Goal: Check status: Check status

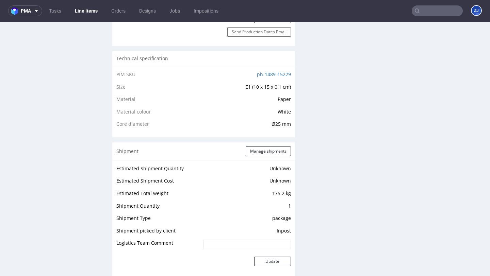
scroll to position [5, 0]
click at [264, 151] on button "Manage shipments" at bounding box center [268, 152] width 45 height 10
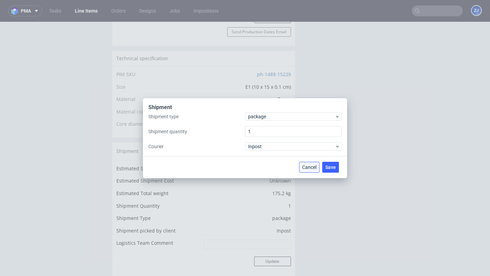
click at [305, 165] on span "Cancel" at bounding box center [309, 167] width 14 height 5
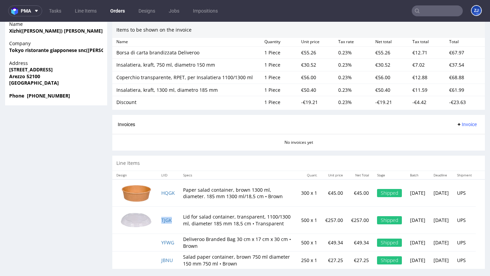
scroll to position [2, 0]
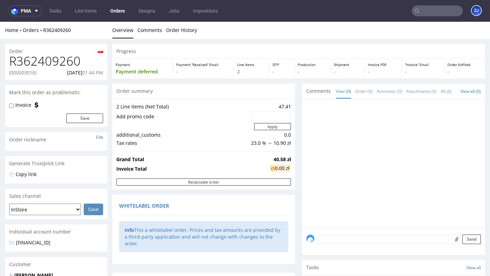
click at [56, 59] on h1 "R362409260" at bounding box center [56, 61] width 94 height 14
copy h1 "R362409260"
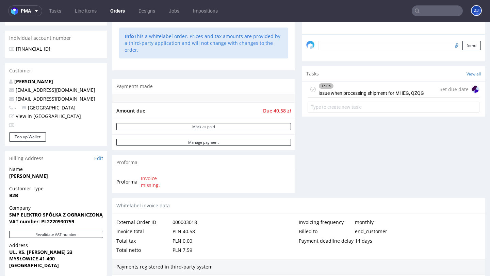
scroll to position [194, 0]
click at [371, 98] on div "To Do Issue when processing shipment for MHEG, QZQG" at bounding box center [370, 90] width 105 height 16
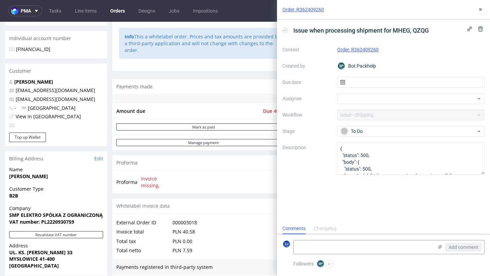
scroll to position [5, 0]
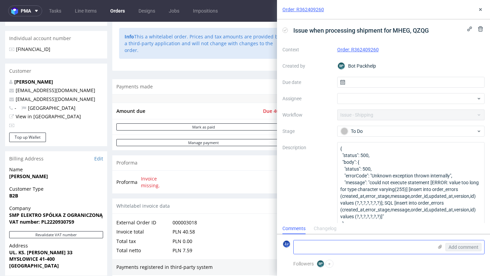
drag, startPoint x: 483, startPoint y: 173, endPoint x: 477, endPoint y: 241, distance: 68.0
click at [477, 241] on div "Order: R362409260 Issue when processing shipment for MHEG, QZQG Context Order: …" at bounding box center [383, 138] width 213 height 276
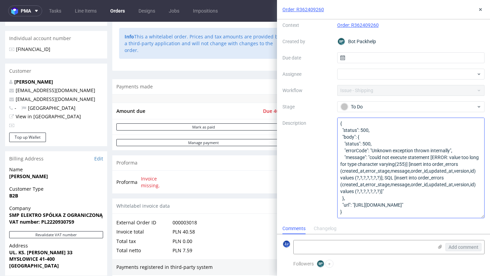
scroll to position [4, 0]
drag, startPoint x: 345, startPoint y: 141, endPoint x: 387, endPoint y: 185, distance: 61.1
click at [387, 186] on textarea "{ "status": 500, "body": { "status": 500, "errorCode": "Unknown exception throw…" at bounding box center [411, 168] width 148 height 101
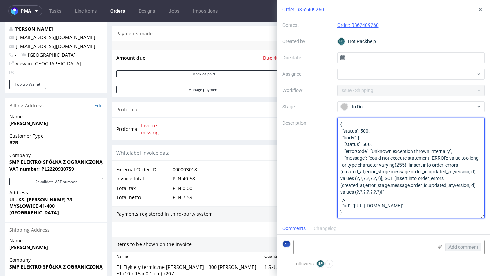
scroll to position [0, 0]
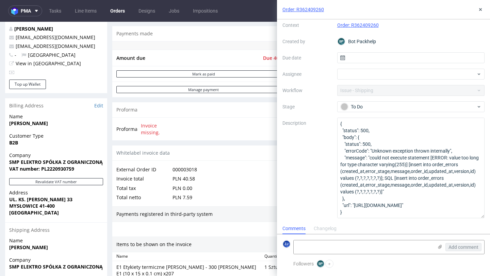
click at [304, 168] on label "Description" at bounding box center [306, 168] width 49 height 98
click at [486, 9] on div "Order: R362409260" at bounding box center [383, 9] width 213 height 19
click at [484, 9] on button at bounding box center [480, 9] width 8 height 8
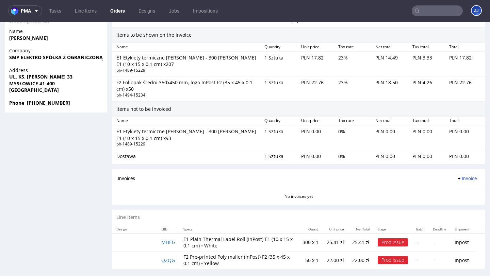
scroll to position [2, 0]
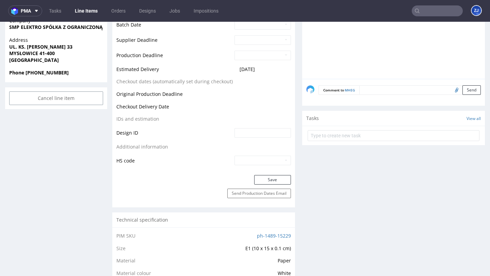
scroll to position [280, 0]
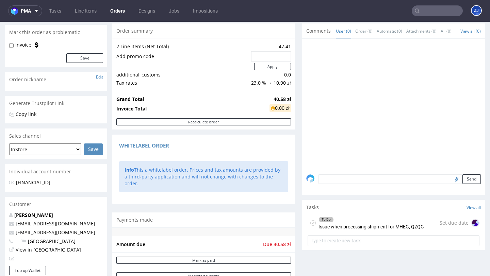
scroll to position [243, 0]
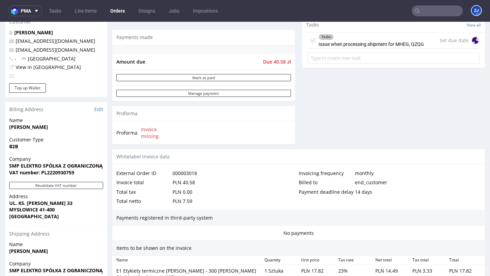
click at [383, 40] on div "To Do" at bounding box center [371, 36] width 105 height 5
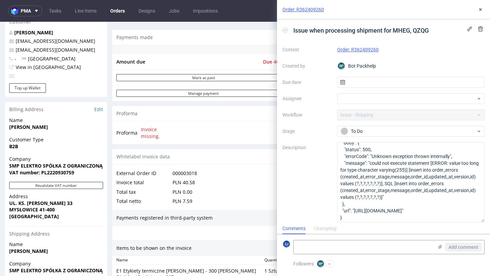
scroll to position [13, 0]
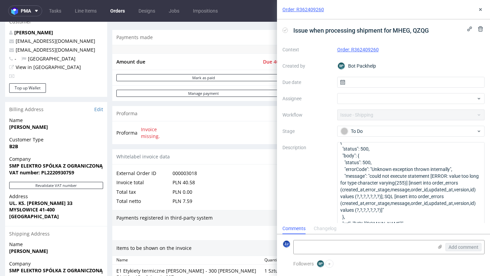
drag, startPoint x: 482, startPoint y: 174, endPoint x: 467, endPoint y: 228, distance: 55.8
click at [468, 232] on div "Order: R362409260 Issue when processing shipment for MHEG, QZQG Context Order: …" at bounding box center [383, 138] width 213 height 276
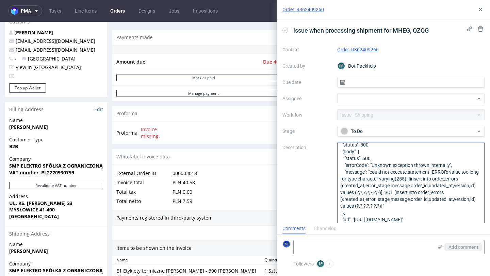
scroll to position [17, 0]
drag, startPoint x: 355, startPoint y: 214, endPoint x: 384, endPoint y: 217, distance: 29.4
click at [384, 218] on textarea "{ "status": 500, "body": { "status": 500, "errorCode": "Unknown exception throw…" at bounding box center [411, 187] width 148 height 91
